Goal: Information Seeking & Learning: Learn about a topic

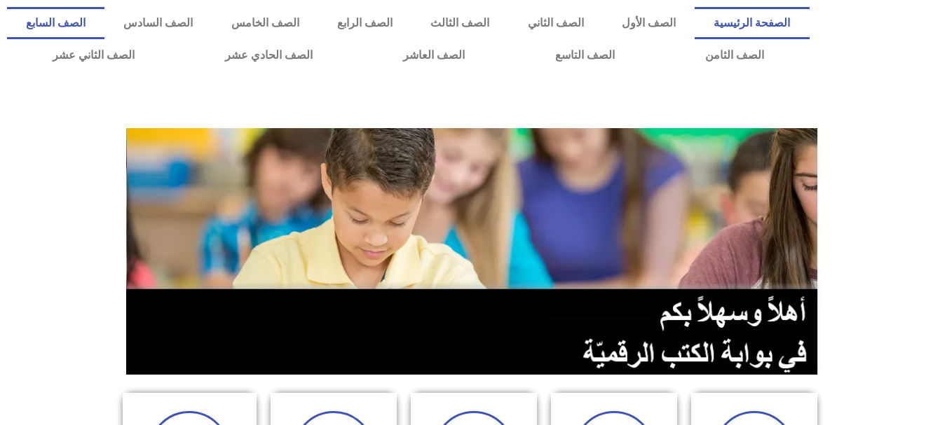
click at [104, 23] on link "الصف السابع" at bounding box center [55, 23] width 97 height 32
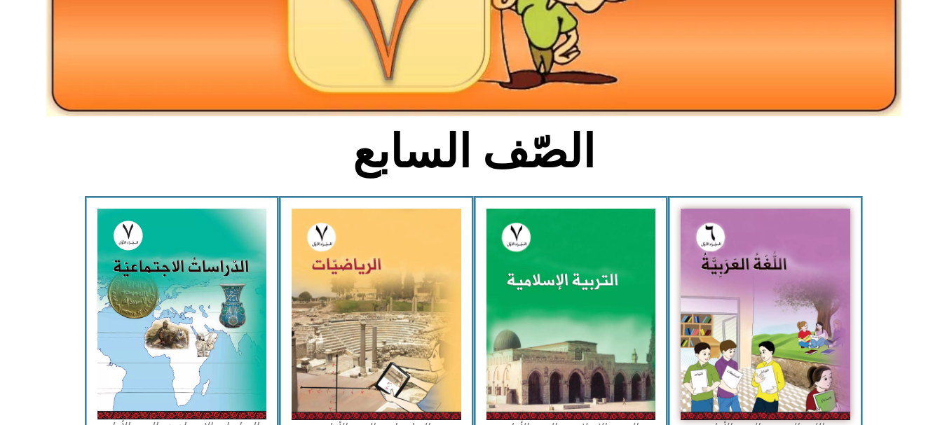
scroll to position [245, 0]
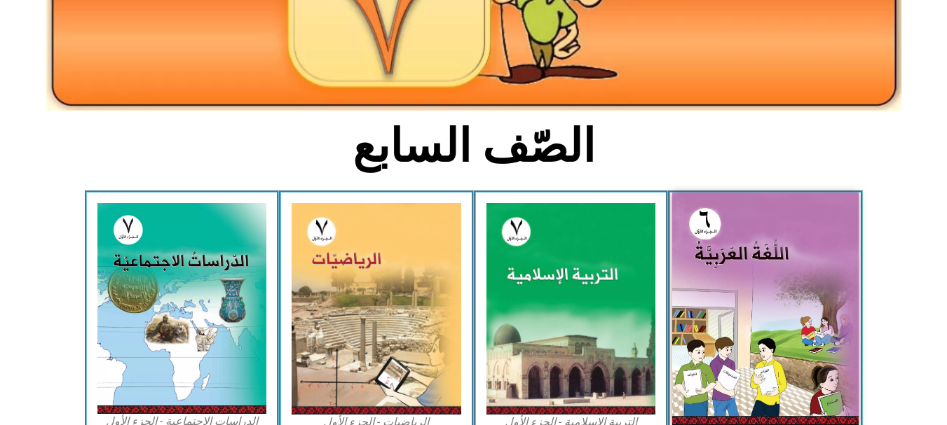
click at [718, 226] on img at bounding box center [765, 309] width 186 height 233
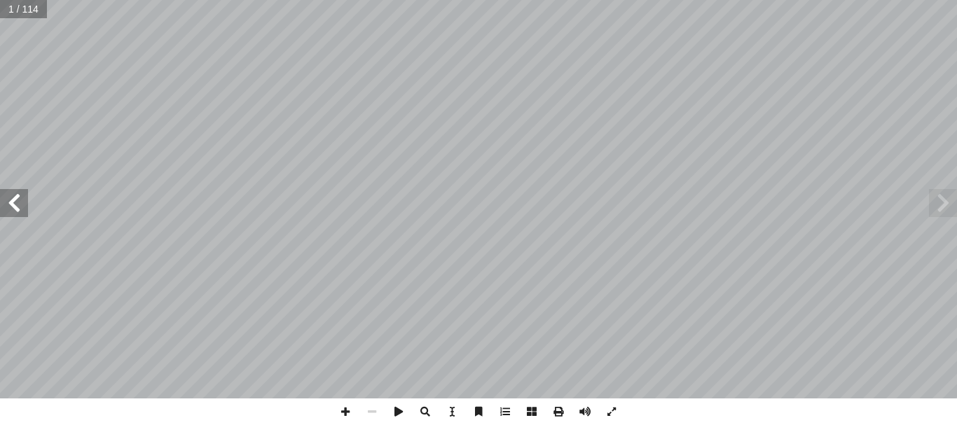
click at [8, 11] on input "text" at bounding box center [23, 9] width 46 height 18
type input "**"
click at [936, 196] on span at bounding box center [943, 203] width 28 height 28
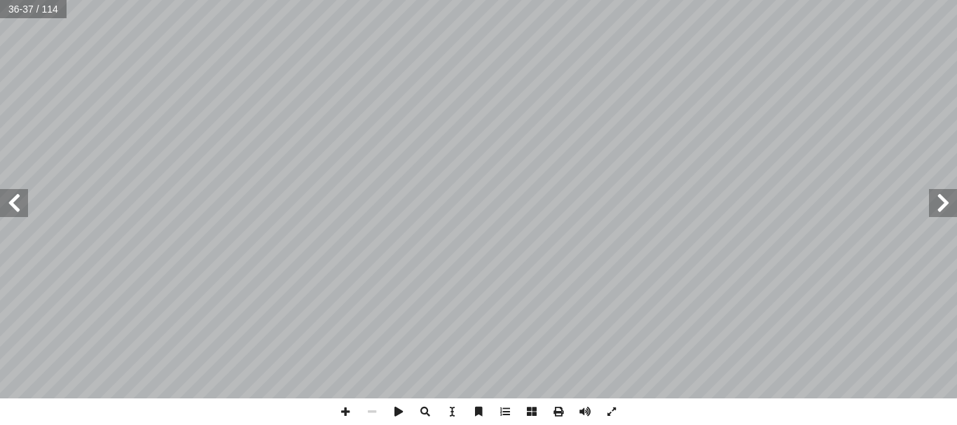
click at [936, 196] on span at bounding box center [943, 203] width 28 height 28
click at [937, 205] on span at bounding box center [943, 203] width 28 height 28
click at [526, 419] on span at bounding box center [532, 412] width 27 height 27
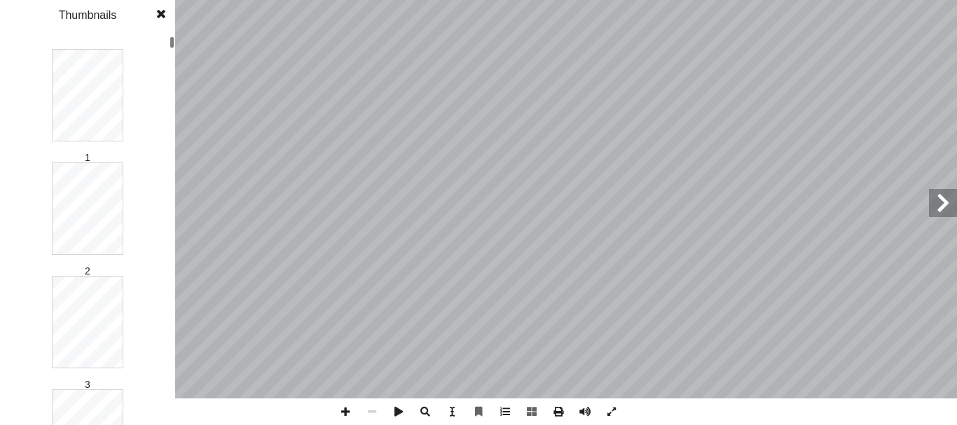
click at [155, 11] on span at bounding box center [161, 14] width 25 height 28
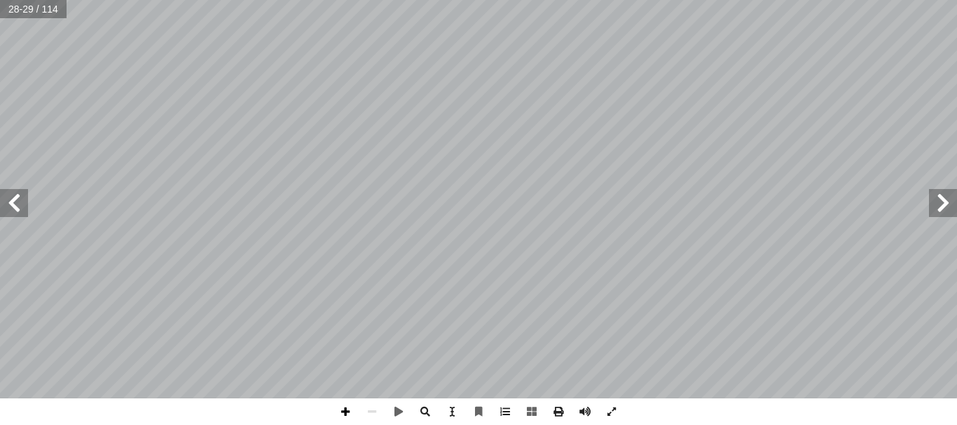
click at [350, 405] on span at bounding box center [345, 412] width 27 height 27
